Goal: Information Seeking & Learning: Learn about a topic

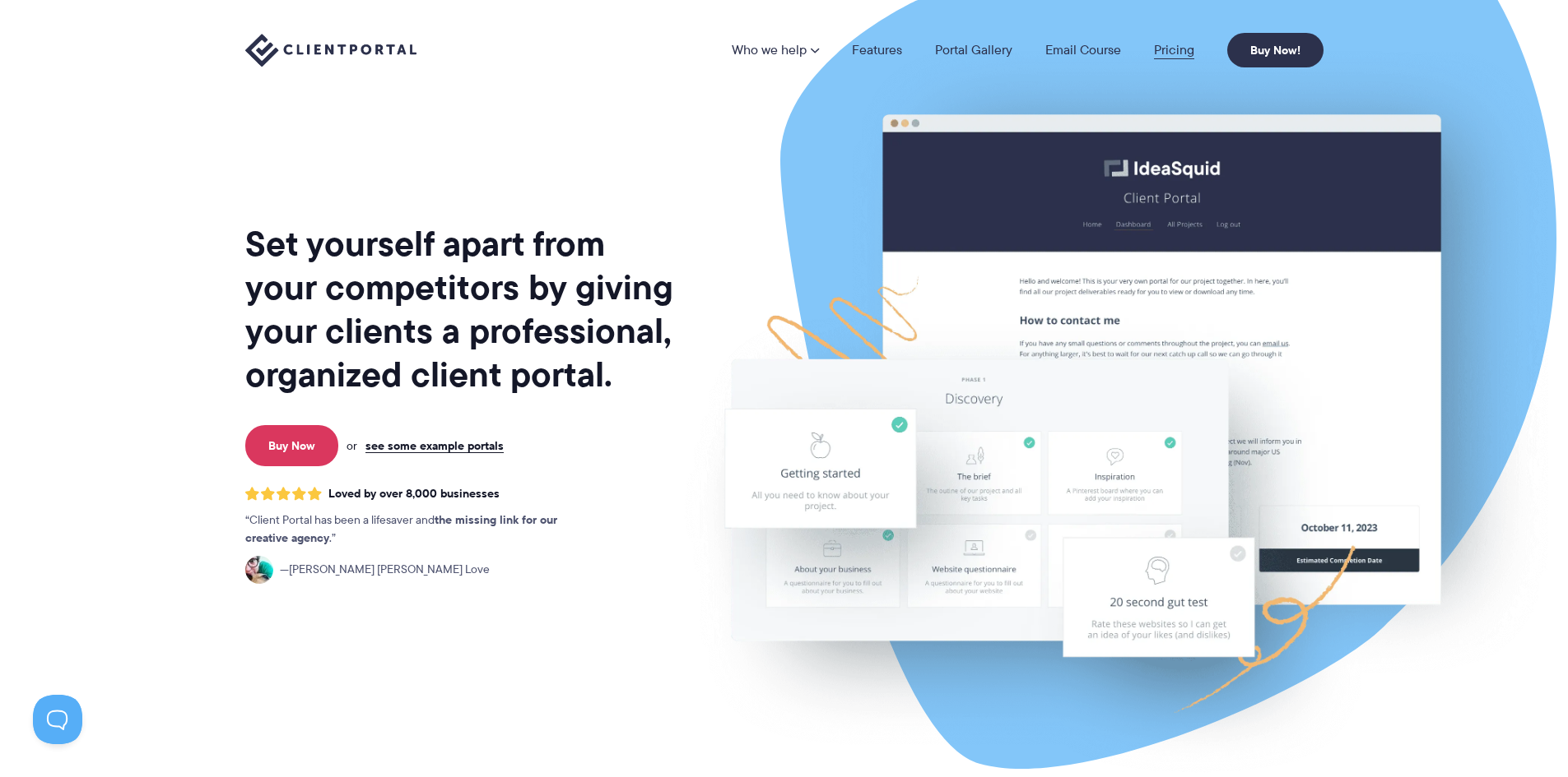
click at [1169, 48] on link "Pricing" at bounding box center [1174, 50] width 41 height 13
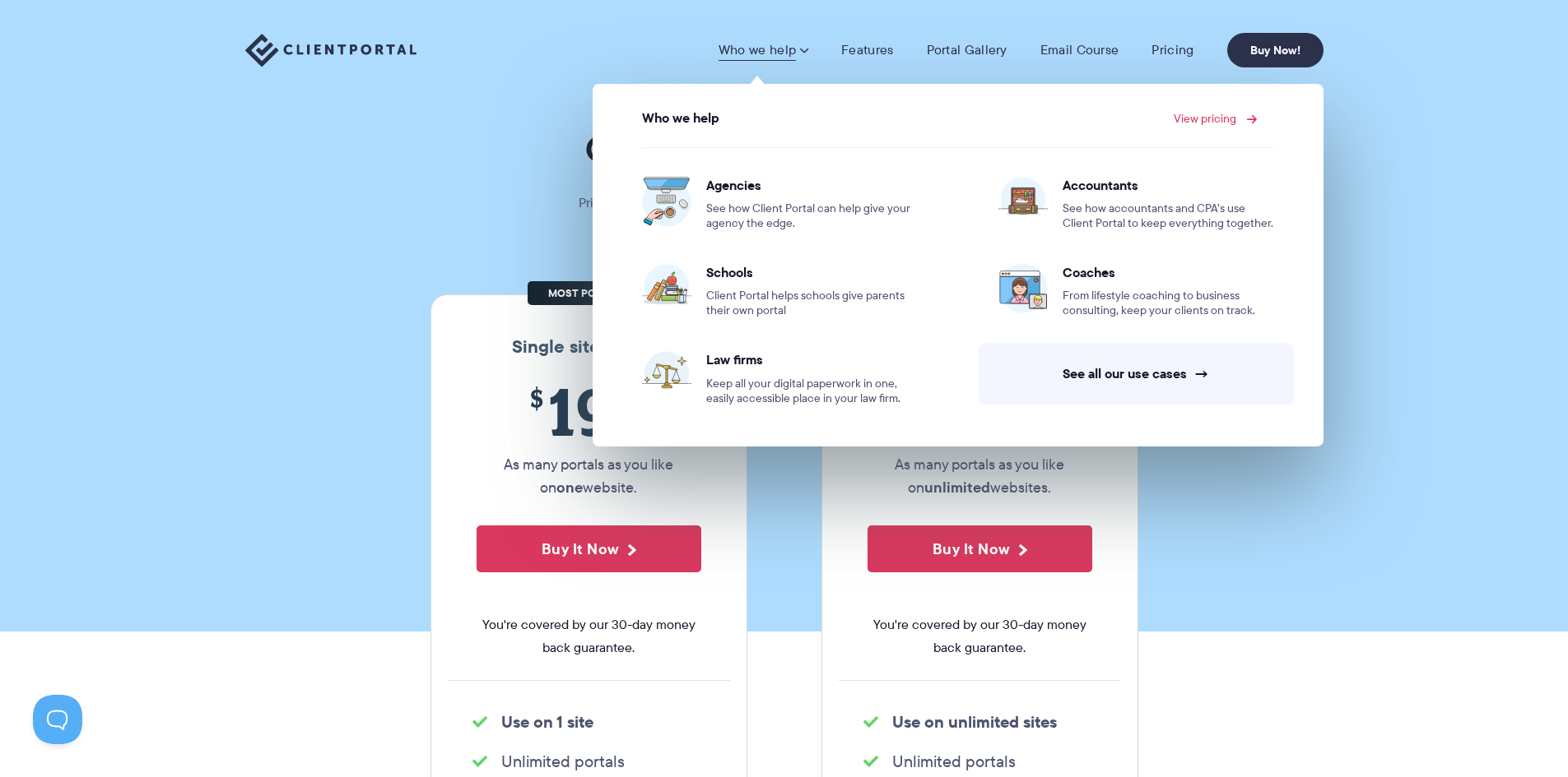
click at [1222, 115] on link "View pricing" at bounding box center [1213, 118] width 79 height 12
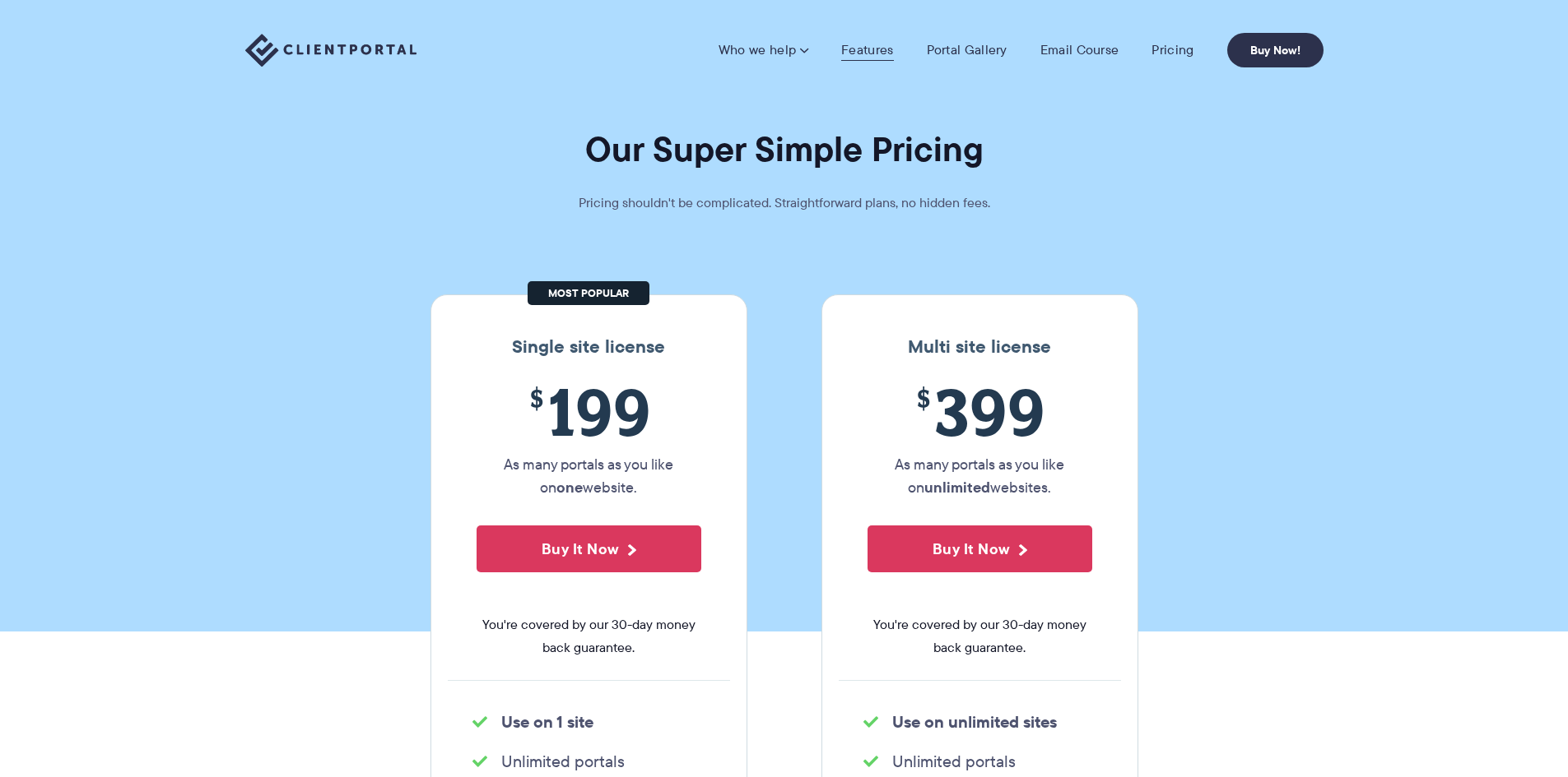
click at [878, 51] on link "Features" at bounding box center [867, 50] width 52 height 17
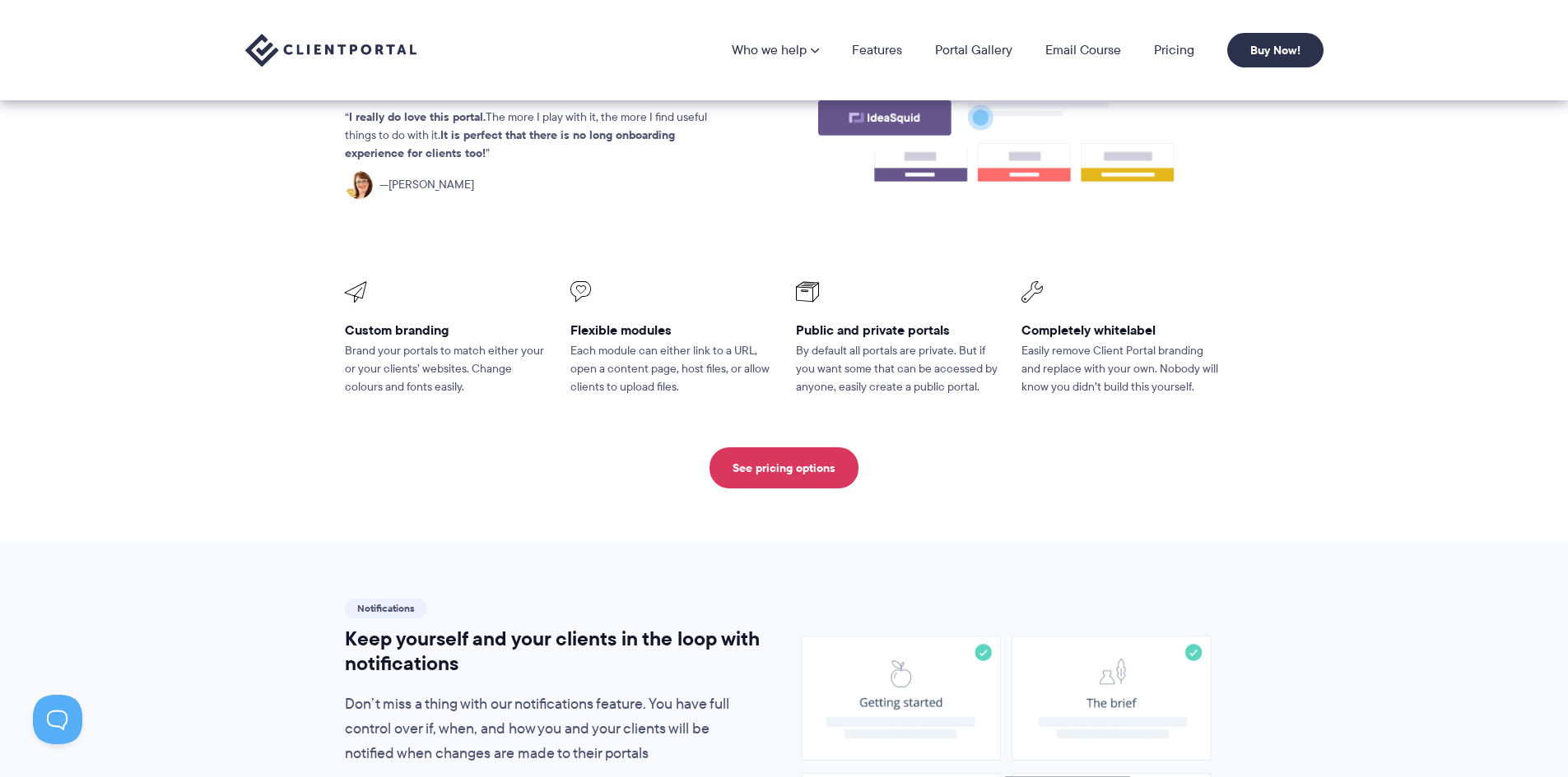
scroll to position [247, 0]
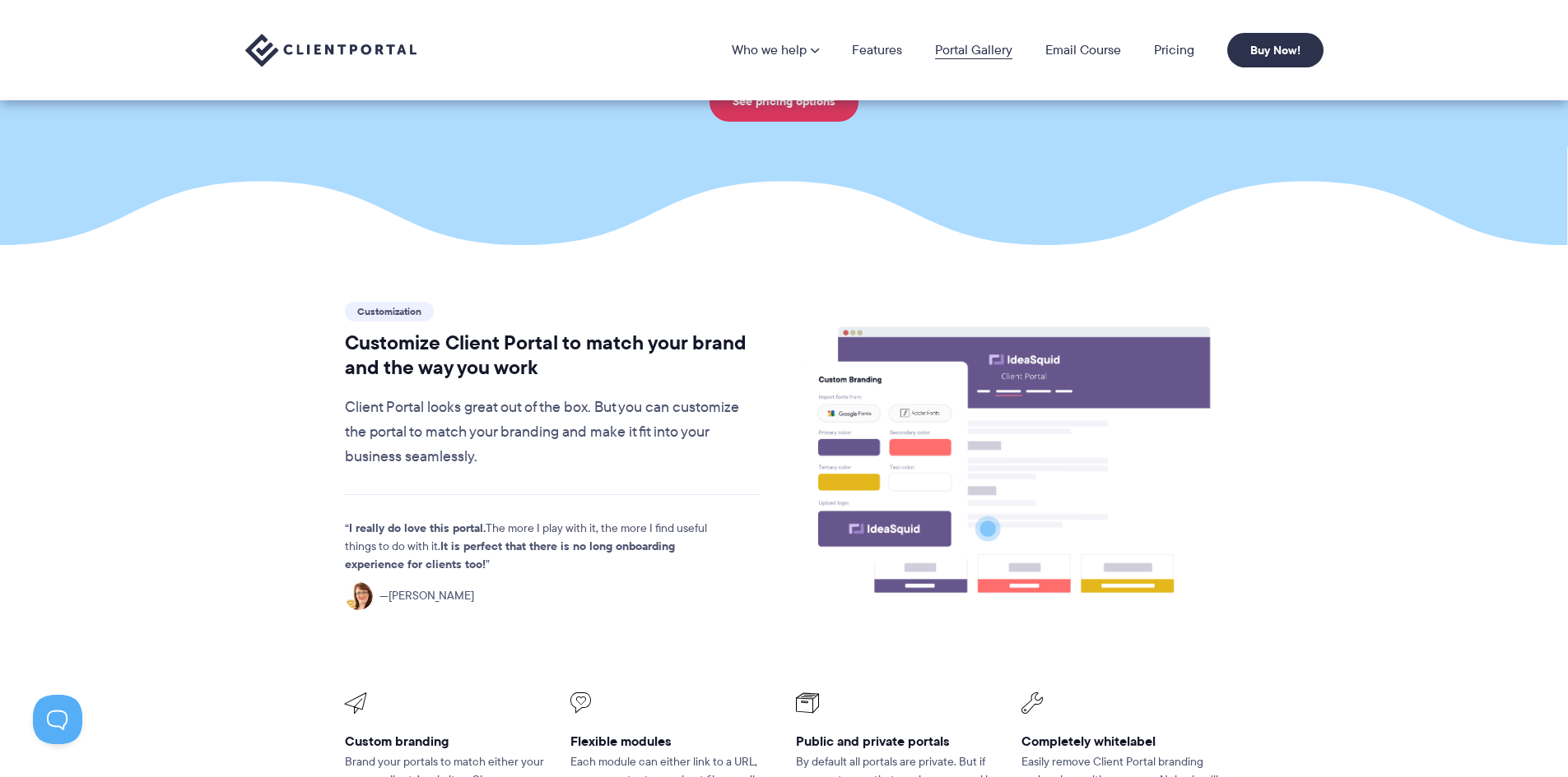
click at [937, 49] on link "Portal Gallery" at bounding box center [973, 50] width 77 height 13
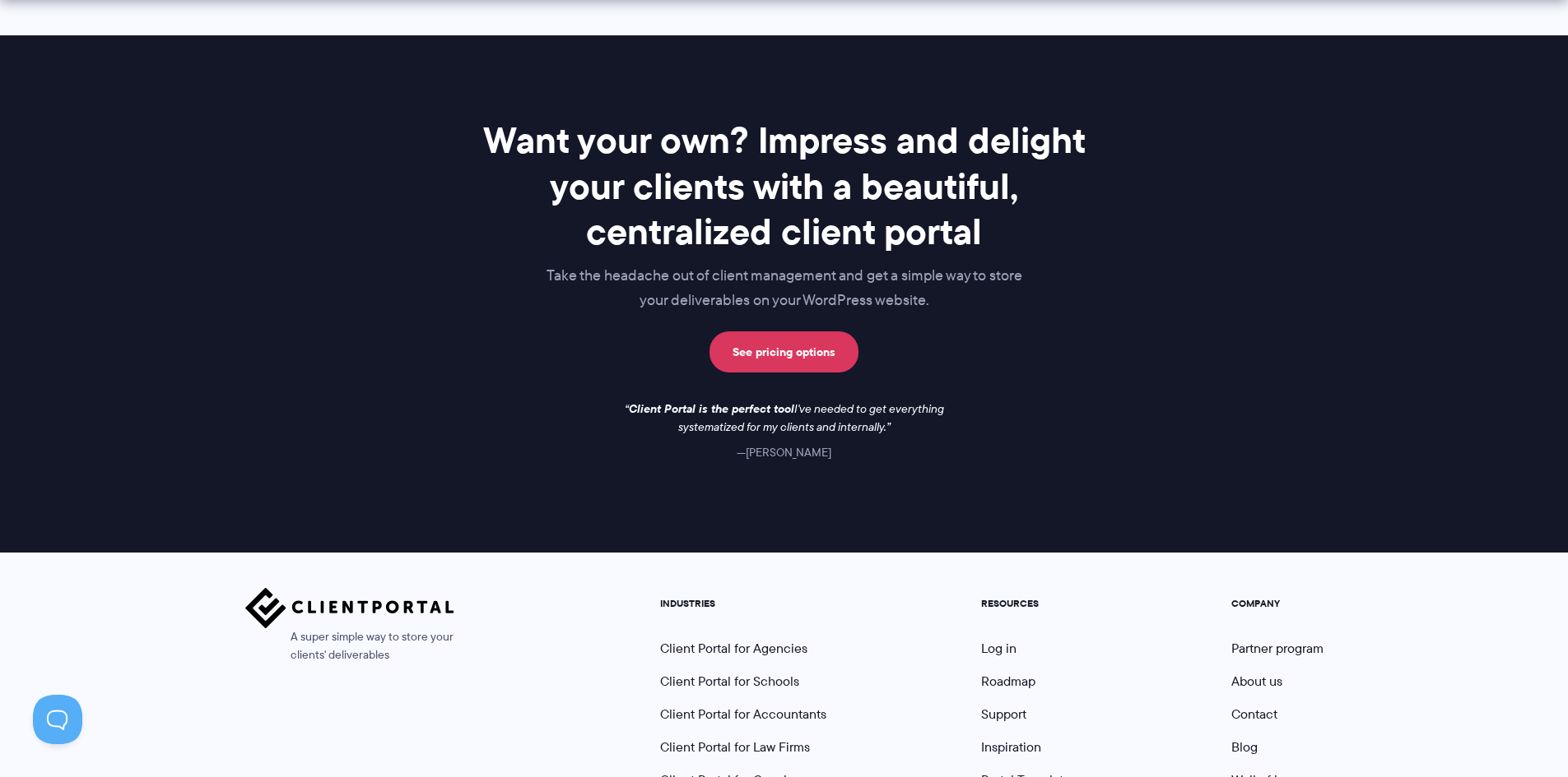
scroll to position [2369, 0]
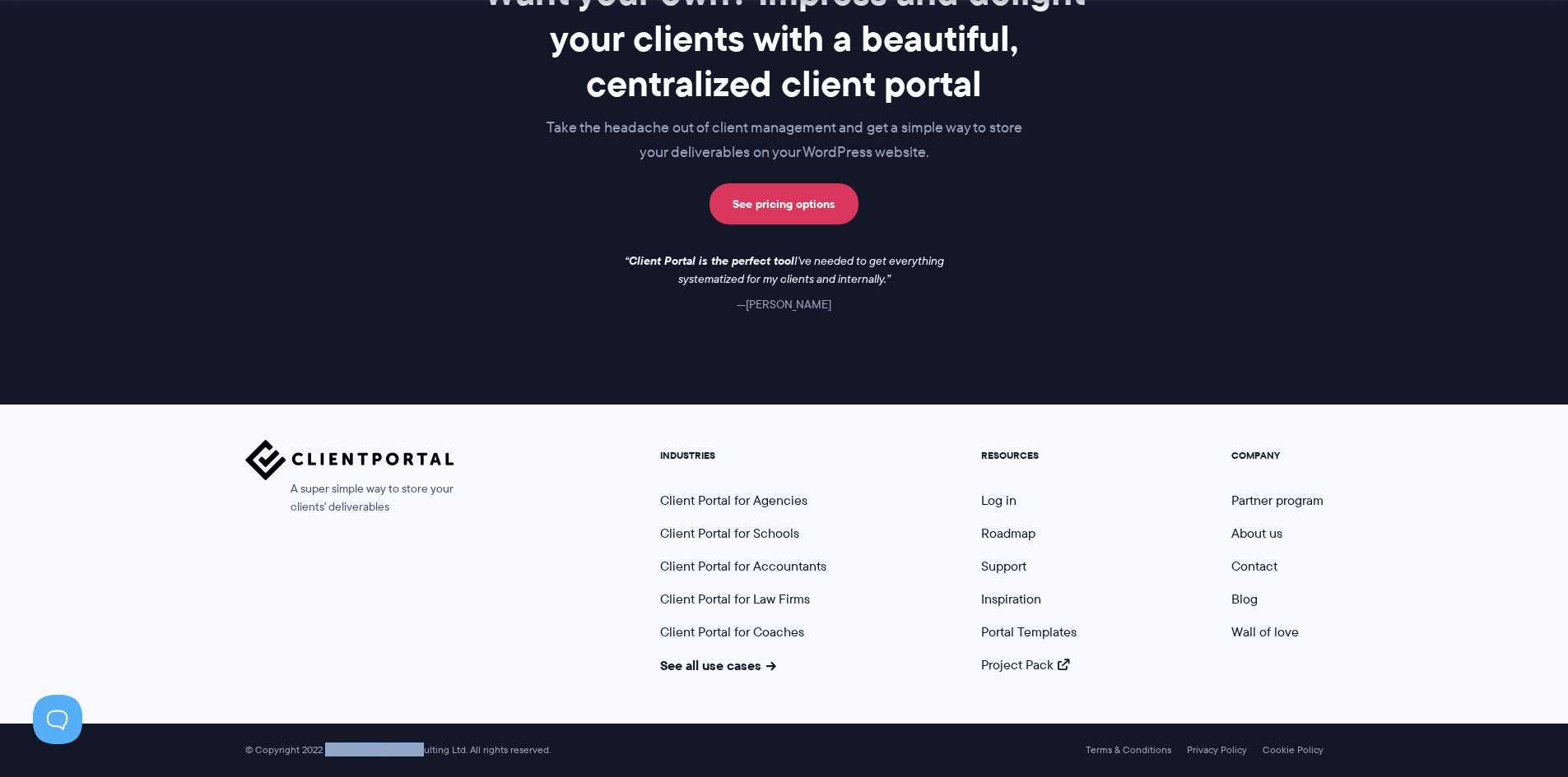
drag, startPoint x: 325, startPoint y: 750, endPoint x: 407, endPoint y: 755, distance: 82.2
click at [407, 755] on span "© Copyright 2022 [PERSON_NAME] Consulting Ltd. All rights reserved." at bounding box center [397, 751] width 322 height 12
click at [459, 749] on span "© Copyright 2022 [PERSON_NAME] Consulting Ltd. All rights reserved." at bounding box center [397, 751] width 322 height 12
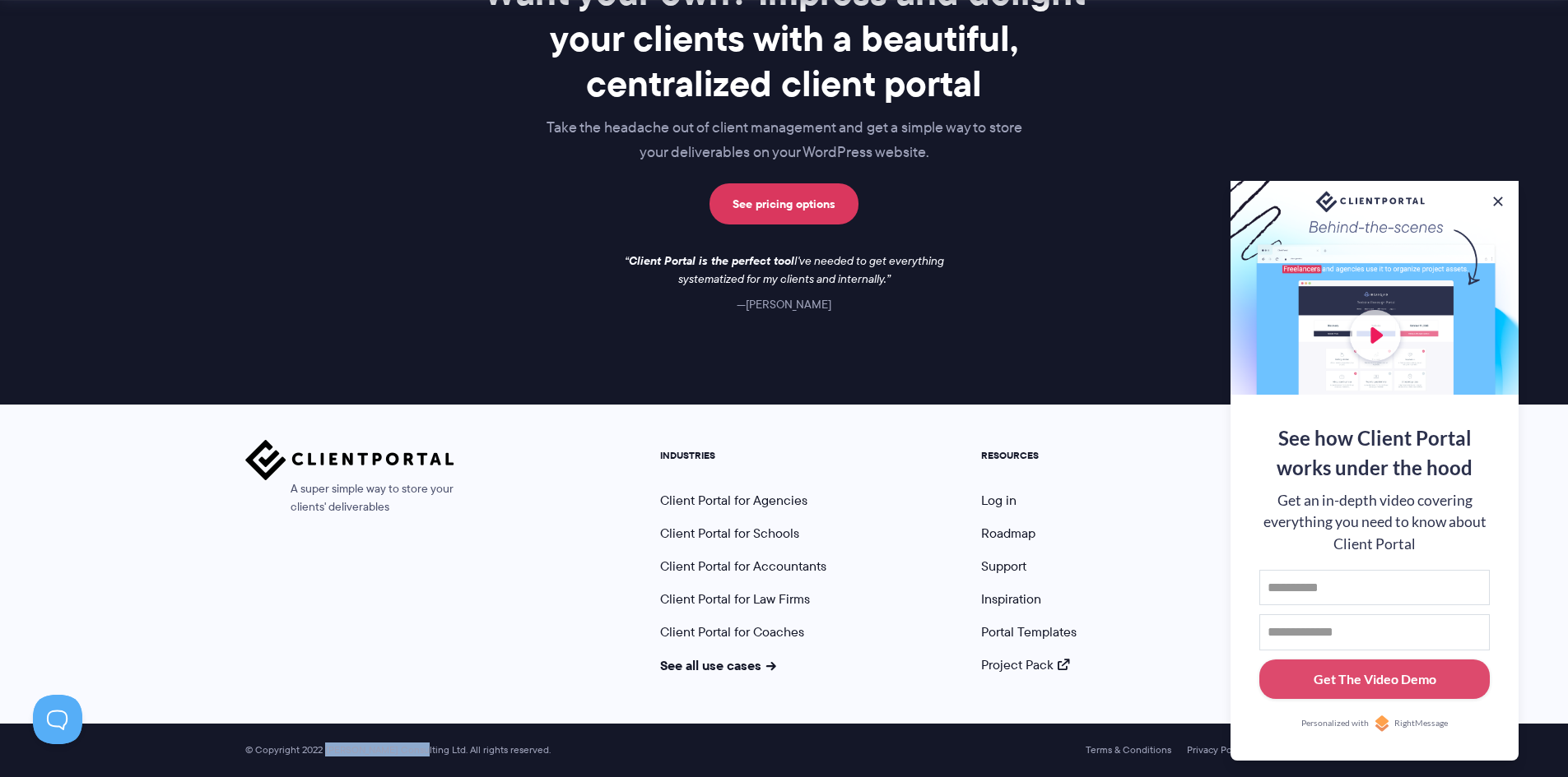
drag, startPoint x: 324, startPoint y: 748, endPoint x: 411, endPoint y: 751, distance: 87.1
click at [411, 751] on span "© Copyright 2022 [PERSON_NAME] Consulting Ltd. All rights reserved." at bounding box center [397, 751] width 322 height 12
